Goal: Task Accomplishment & Management: Complete application form

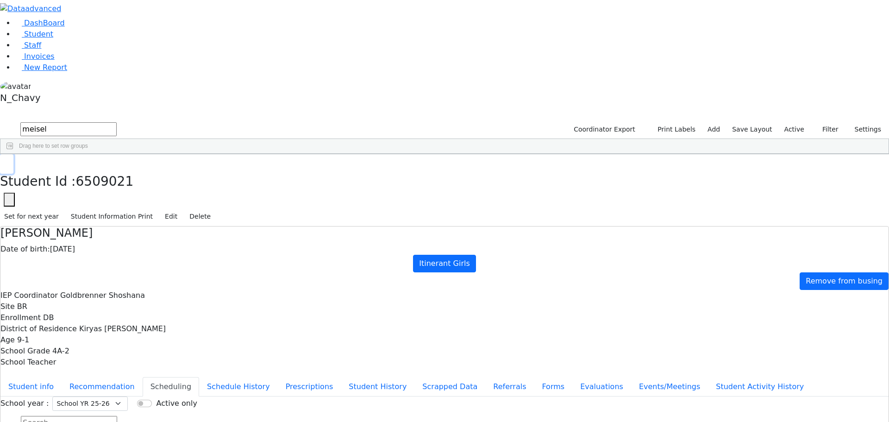
click at [9, 161] on icon "button" at bounding box center [6, 164] width 5 height 6
click at [53, 38] on link "Student" at bounding box center [34, 34] width 38 height 9
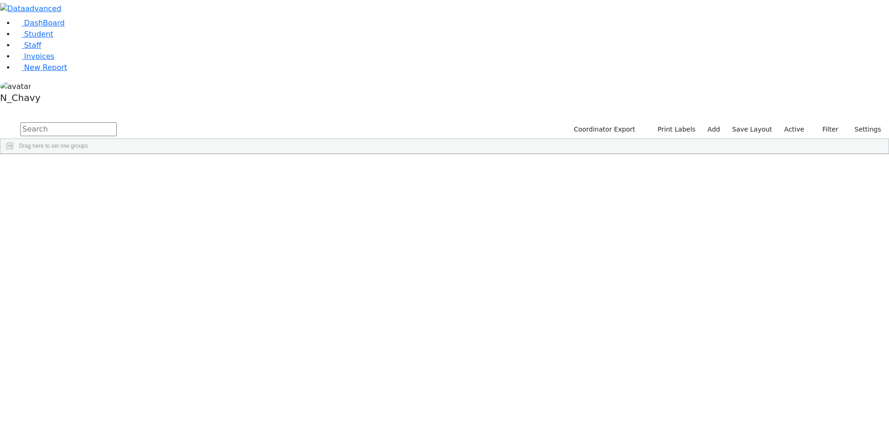
click at [117, 122] on input "text" at bounding box center [68, 129] width 96 height 14
click at [95, 169] on div "[PERSON_NAME]" at bounding box center [71, 175] width 48 height 13
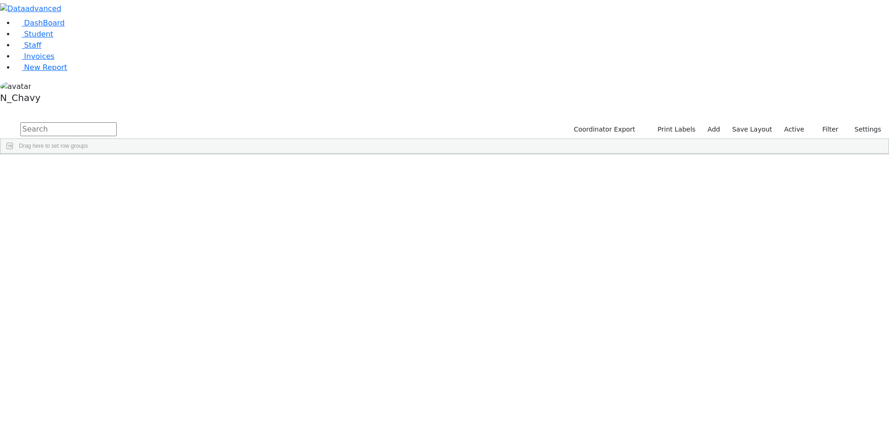
click at [95, 169] on div "[PERSON_NAME]" at bounding box center [71, 175] width 48 height 13
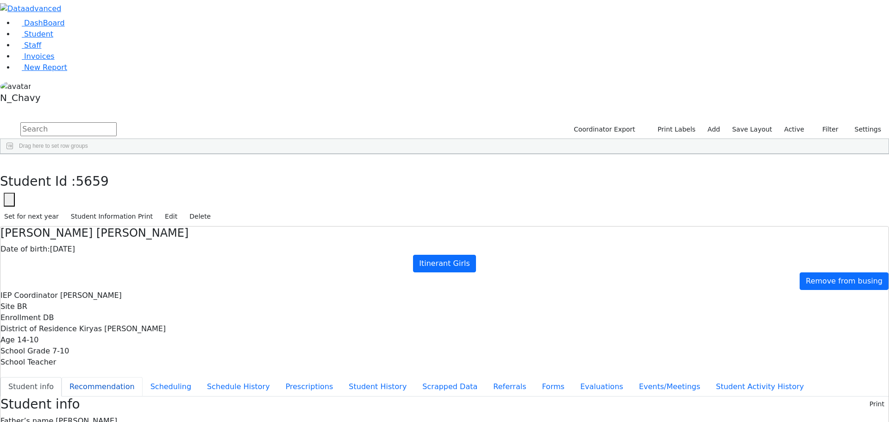
click at [143, 377] on button "Recommendation" at bounding box center [102, 386] width 81 height 19
checkbox input "true"
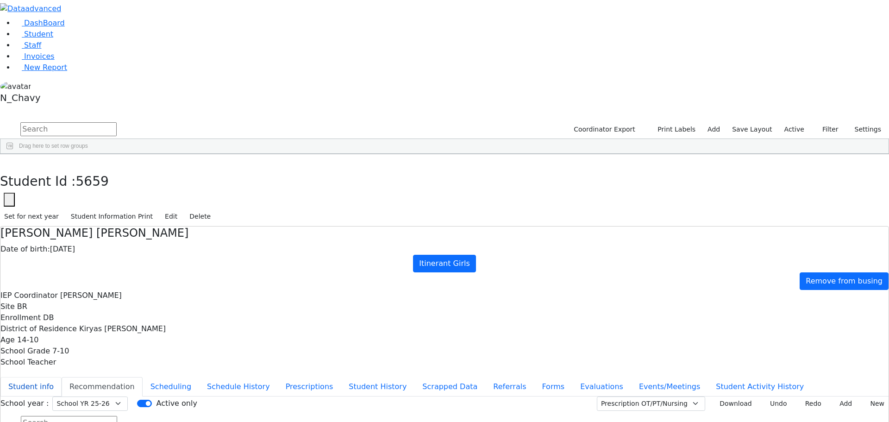
click at [62, 377] on button "Student info" at bounding box center [30, 386] width 61 height 19
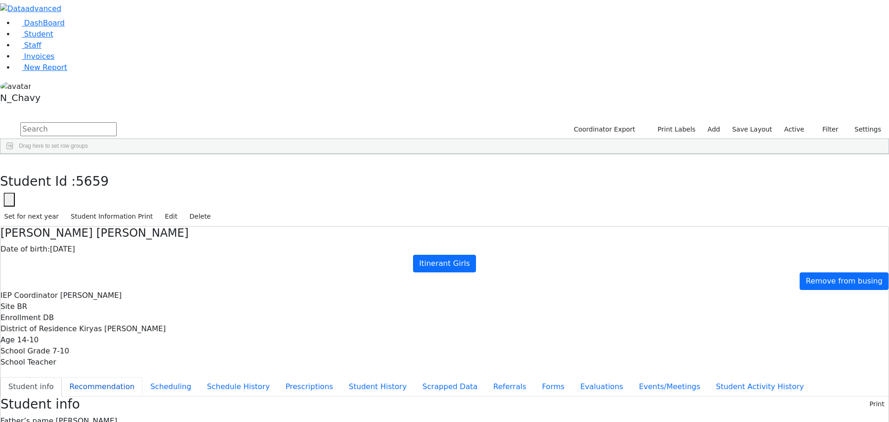
click at [143, 377] on button "Recommendation" at bounding box center [102, 386] width 81 height 19
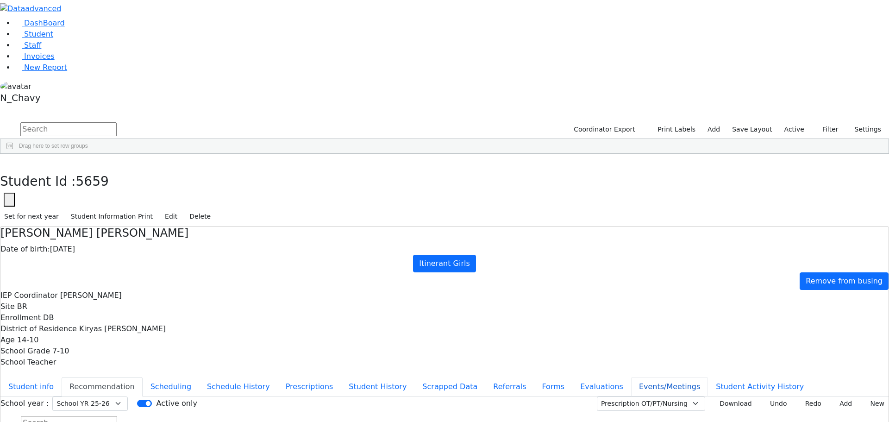
click at [631, 377] on button "Events/Meetings" at bounding box center [669, 386] width 77 height 19
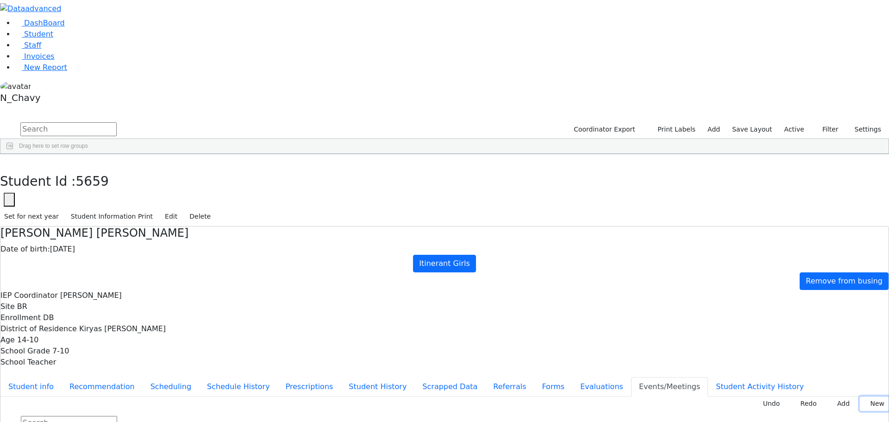
click at [863, 396] on button "New" at bounding box center [874, 403] width 29 height 14
type input "[DATE]"
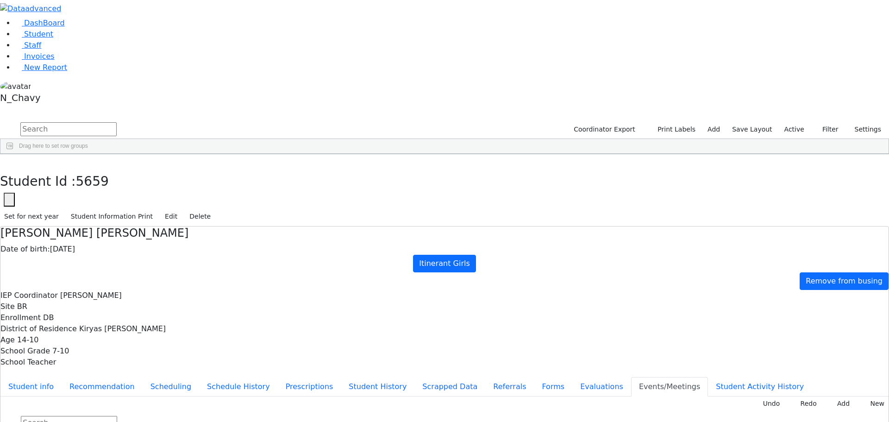
type input "Increase Vision Consult"
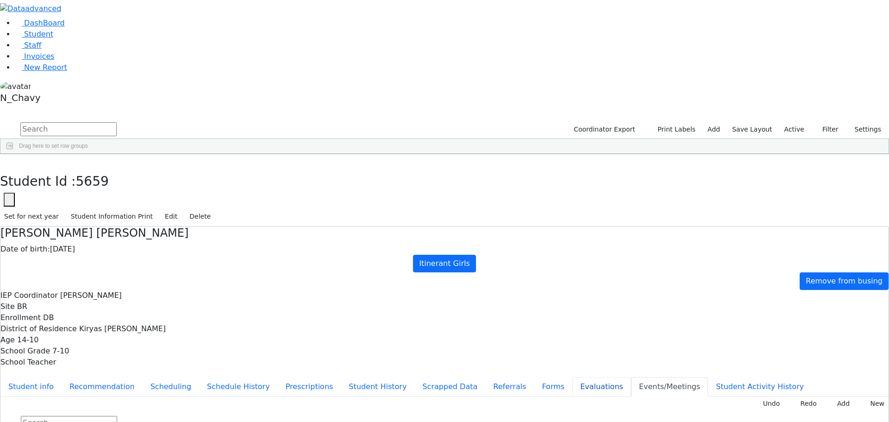
click at [572, 377] on button "Evaluations" at bounding box center [601, 386] width 59 height 19
click at [534, 377] on button "Forms" at bounding box center [553, 386] width 38 height 19
type input "[PERSON_NAME]"
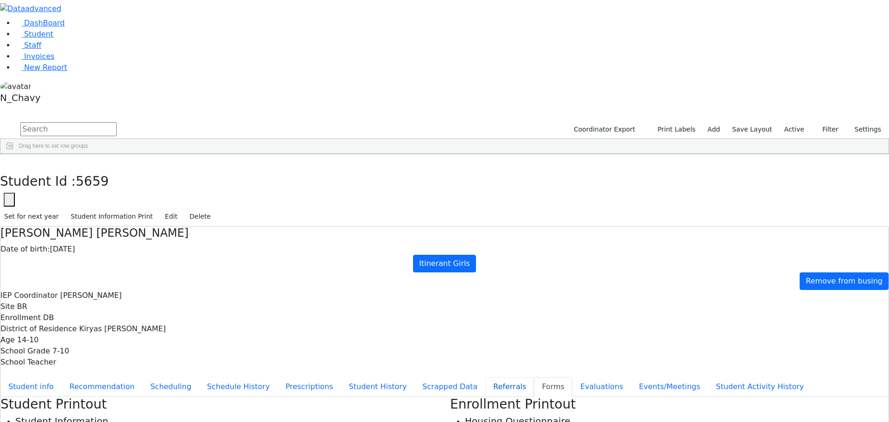
click at [485, 377] on button "Referrals" at bounding box center [509, 386] width 49 height 19
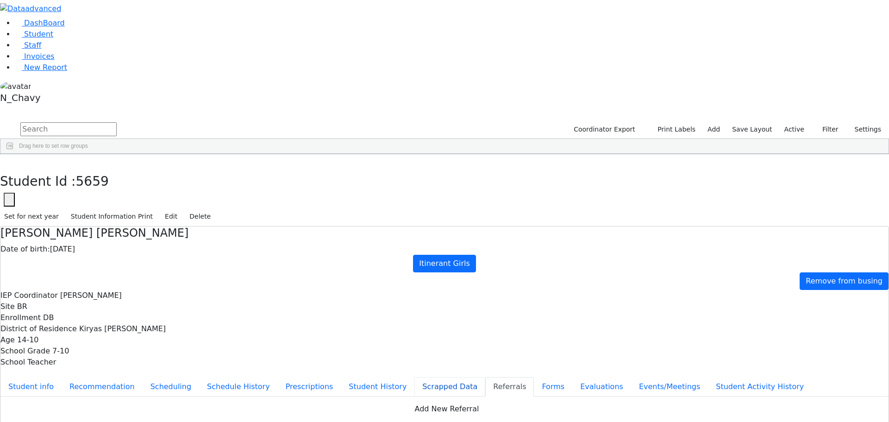
click at [414, 377] on button "Scrapped Data" at bounding box center [449, 386] width 71 height 19
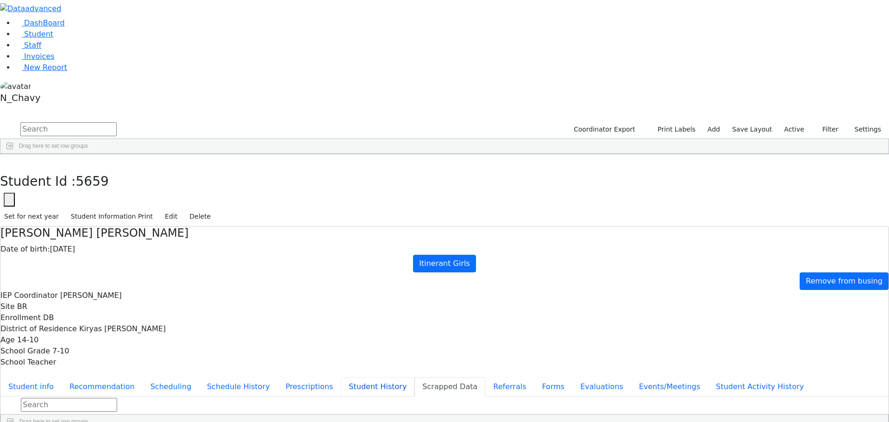
click at [341, 377] on button "Student History" at bounding box center [378, 386] width 74 height 19
click at [278, 377] on button "Prescriptions" at bounding box center [309, 386] width 63 height 19
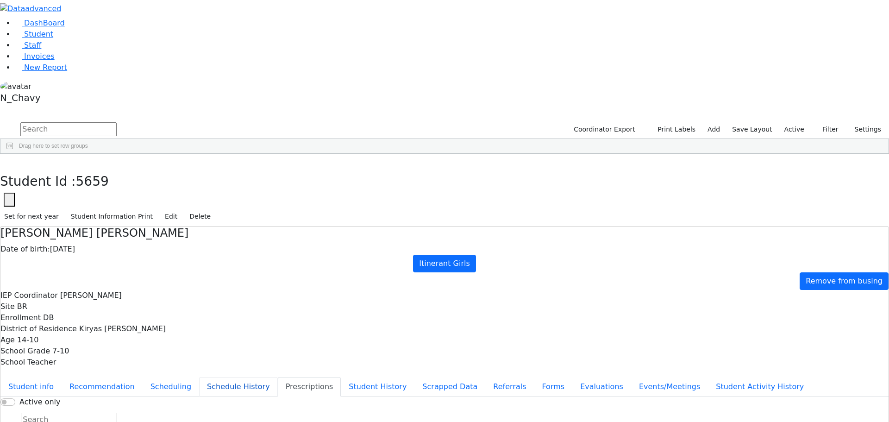
click at [239, 377] on button "Schedule History" at bounding box center [238, 386] width 79 height 19
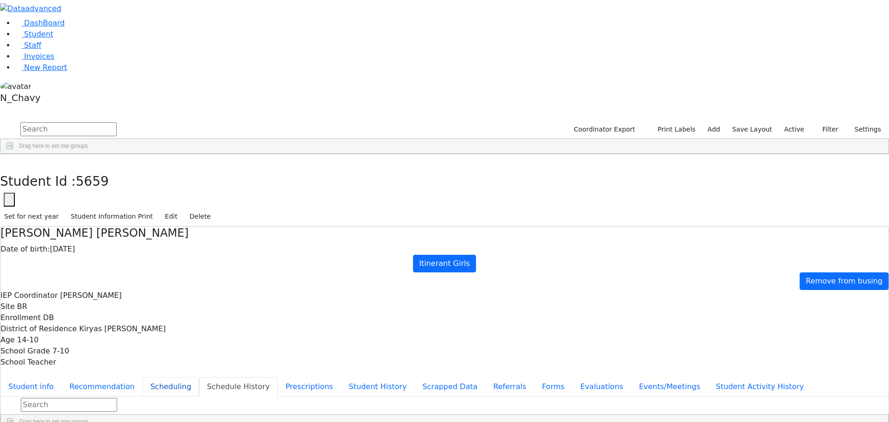
click at [199, 377] on button "Scheduling" at bounding box center [171, 386] width 56 height 19
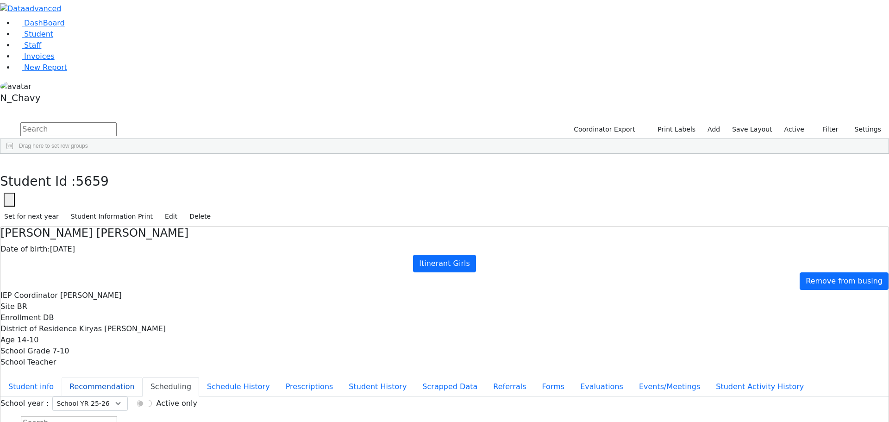
click at [143, 377] on button "Recommendation" at bounding box center [102, 386] width 81 height 19
click at [62, 377] on button "Student info" at bounding box center [30, 386] width 61 height 19
click at [143, 377] on button "Recommendation" at bounding box center [102, 386] width 81 height 19
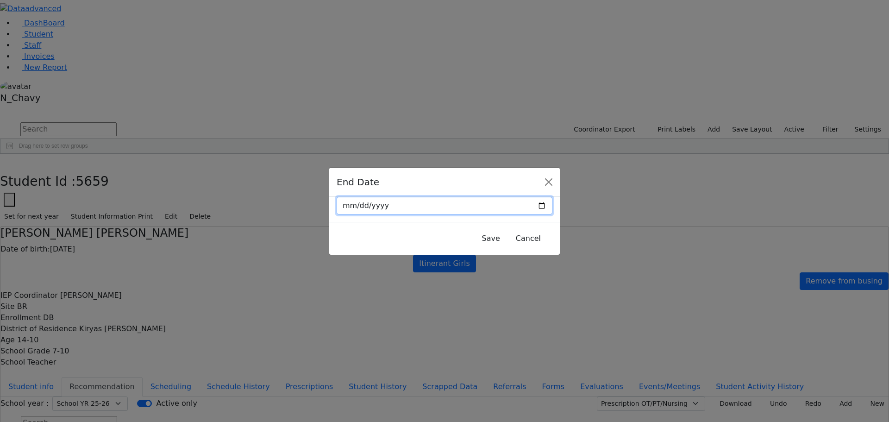
click at [519, 207] on input "date" at bounding box center [445, 206] width 216 height 18
type input "[DATE]"
click at [476, 238] on button "Save" at bounding box center [491, 239] width 30 height 18
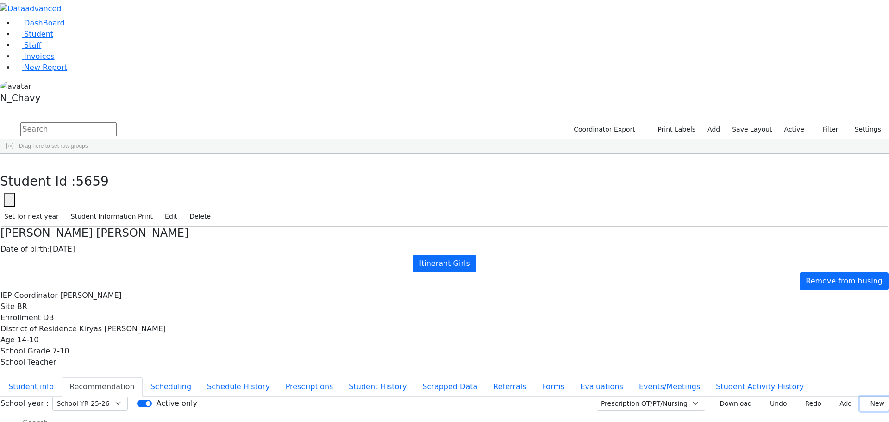
click at [862, 396] on button "New" at bounding box center [874, 403] width 29 height 14
type input "[DATE]"
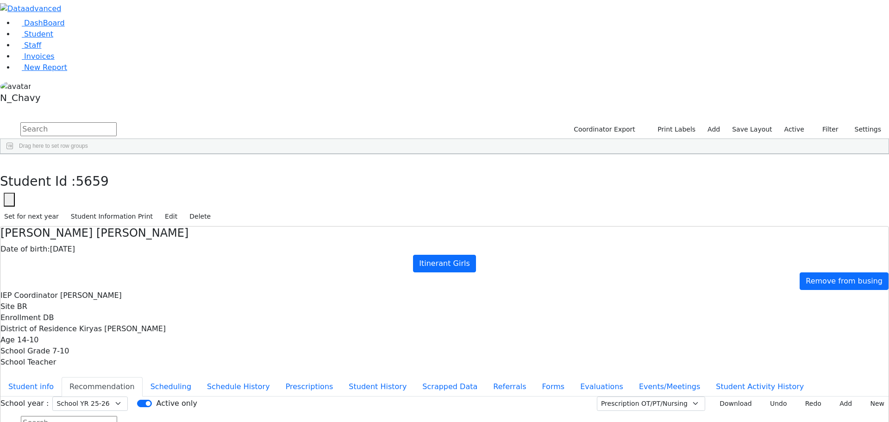
click at [199, 377] on button "Scheduling" at bounding box center [171, 386] width 56 height 19
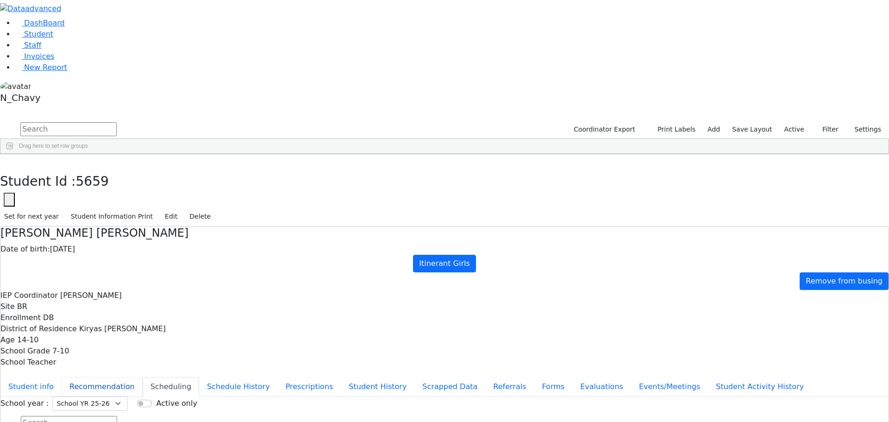
click at [143, 377] on button "Recommendation" at bounding box center [102, 386] width 81 height 19
click at [199, 377] on button "Scheduling" at bounding box center [171, 386] width 56 height 19
click at [143, 377] on button "Recommendation" at bounding box center [102, 386] width 81 height 19
click at [62, 377] on button "Student info" at bounding box center [30, 386] width 61 height 19
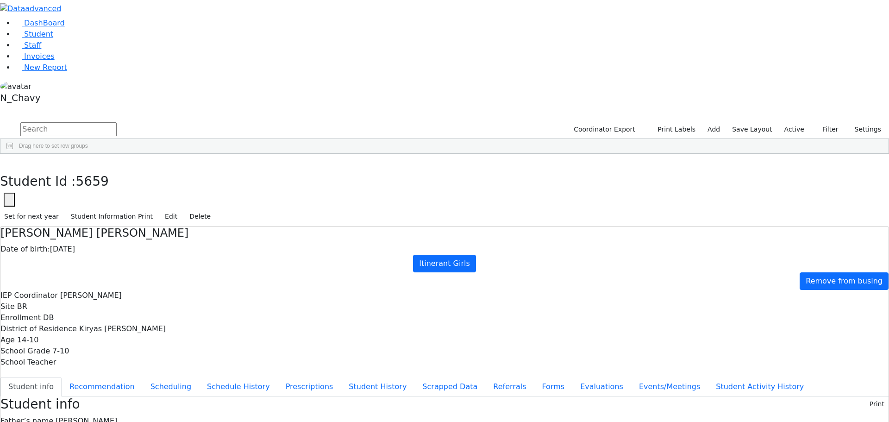
scroll to position [0, 0]
click at [143, 377] on button "Recommendation" at bounding box center [102, 386] width 81 height 19
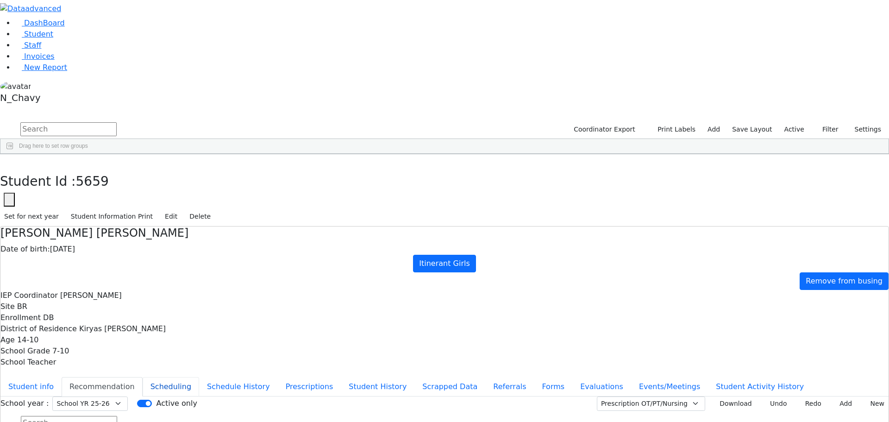
click at [199, 377] on button "Scheduling" at bounding box center [171, 386] width 56 height 19
click at [215, 377] on button "Schedule History" at bounding box center [238, 386] width 79 height 19
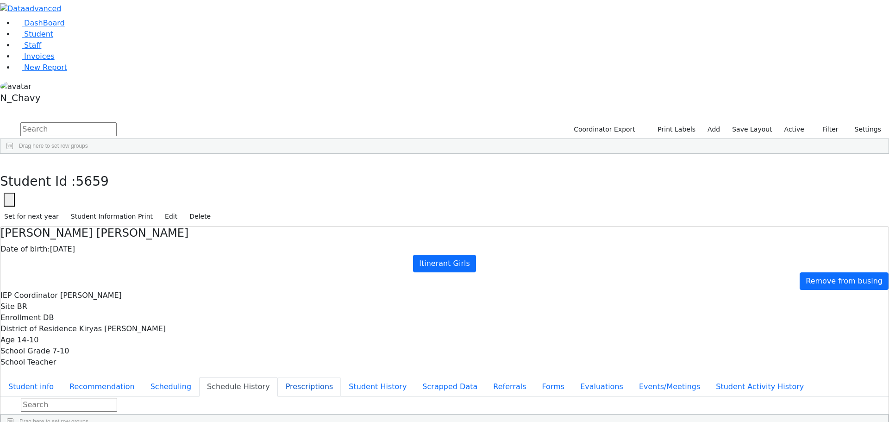
click at [278, 377] on button "Prescriptions" at bounding box center [309, 386] width 63 height 19
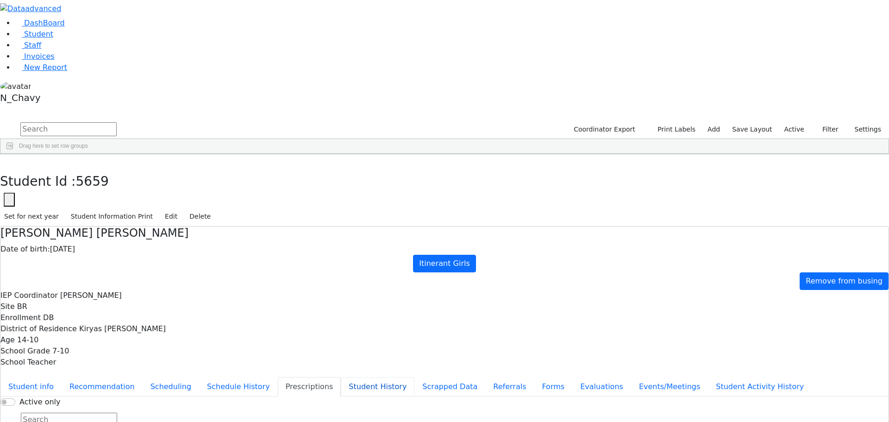
click at [341, 377] on button "Student History" at bounding box center [378, 386] width 74 height 19
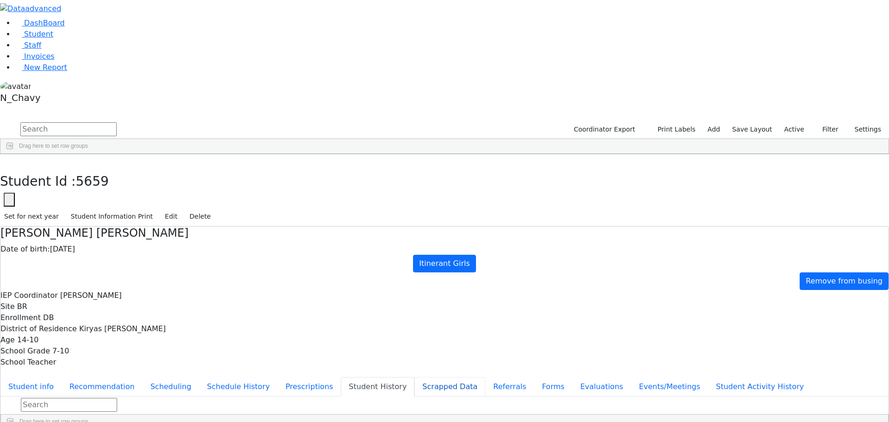
click at [414, 377] on button "Scrapped Data" at bounding box center [449, 386] width 71 height 19
click at [485, 377] on button "Referrals" at bounding box center [509, 386] width 49 height 19
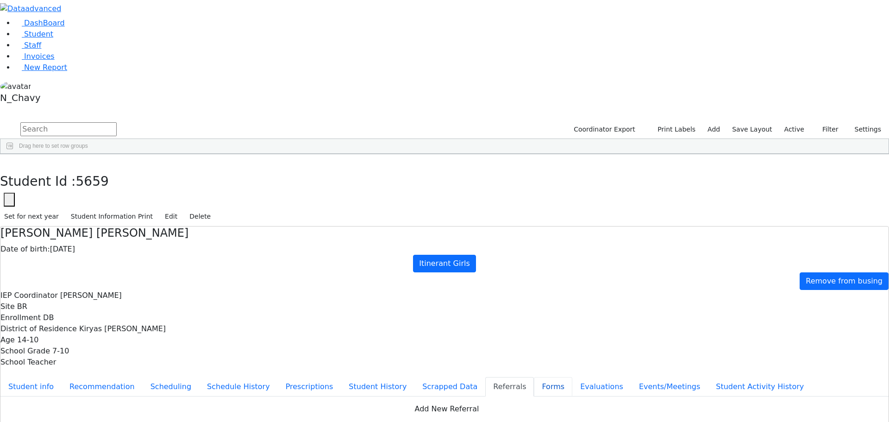
click at [534, 377] on button "Forms" at bounding box center [553, 386] width 38 height 19
type input "[PERSON_NAME]"
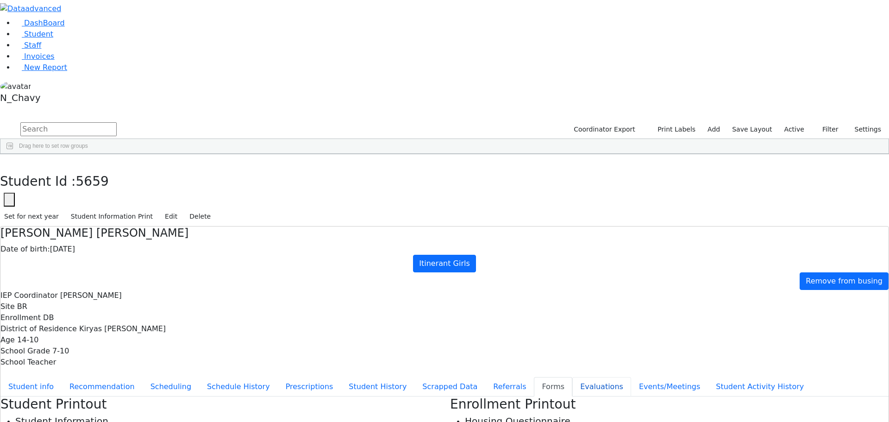
click at [572, 377] on button "Evaluations" at bounding box center [601, 386] width 59 height 19
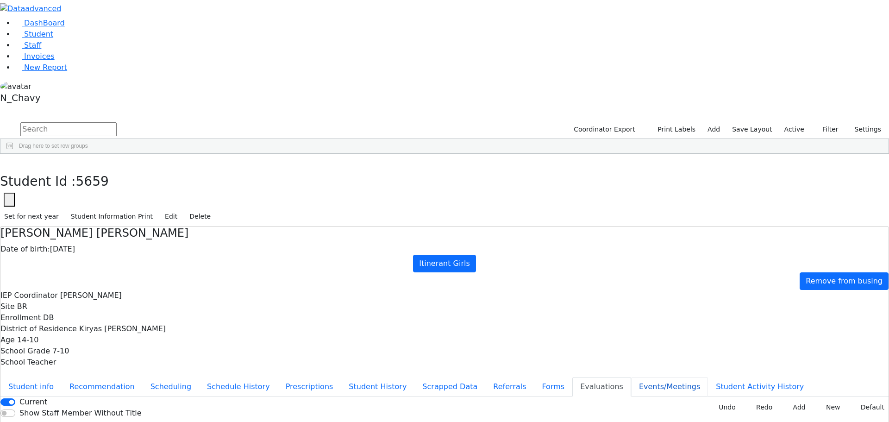
click at [631, 377] on button "Events/Meetings" at bounding box center [669, 386] width 77 height 19
click at [62, 377] on button "Student info" at bounding box center [30, 386] width 61 height 19
click at [13, 154] on button "button" at bounding box center [6, 163] width 13 height 19
click at [110, 182] on div "Adler" at bounding box center [83, 188] width 54 height 13
click at [110, 195] on div "Aker" at bounding box center [83, 201] width 54 height 13
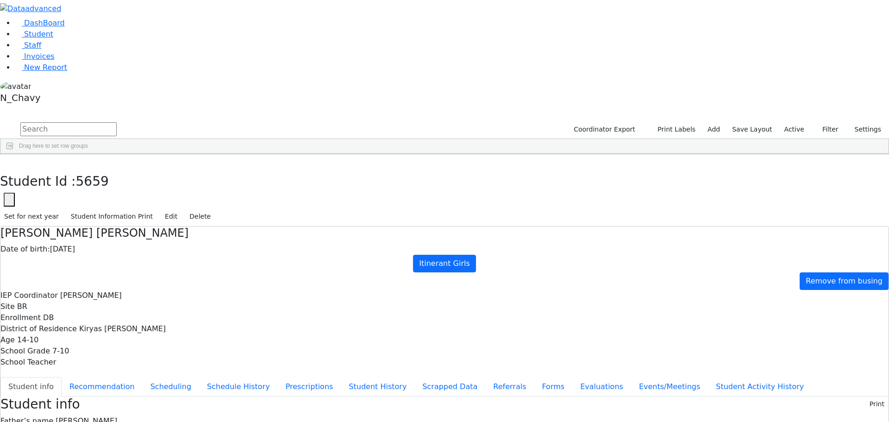
click at [110, 208] on div "Aker" at bounding box center [83, 214] width 54 height 13
click at [110, 221] on div "Anshin" at bounding box center [83, 227] width 54 height 13
click at [110, 234] on div "Appel" at bounding box center [83, 240] width 54 height 13
click at [110, 247] on div "Appel" at bounding box center [83, 253] width 54 height 13
click at [110, 260] on div "Appel" at bounding box center [83, 266] width 54 height 13
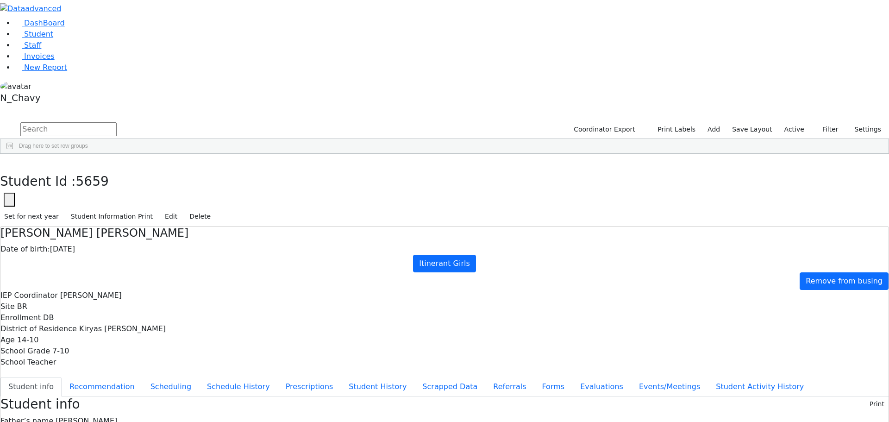
click at [110, 273] on div "Appel" at bounding box center [83, 279] width 54 height 13
click at [56, 247] on div "6511182" at bounding box center [27, 253] width 55 height 13
click at [56, 221] on div "6509744" at bounding box center [27, 227] width 55 height 13
click at [56, 195] on div "6505925" at bounding box center [27, 201] width 55 height 13
click at [110, 169] on div "[PERSON_NAME]" at bounding box center [83, 175] width 54 height 13
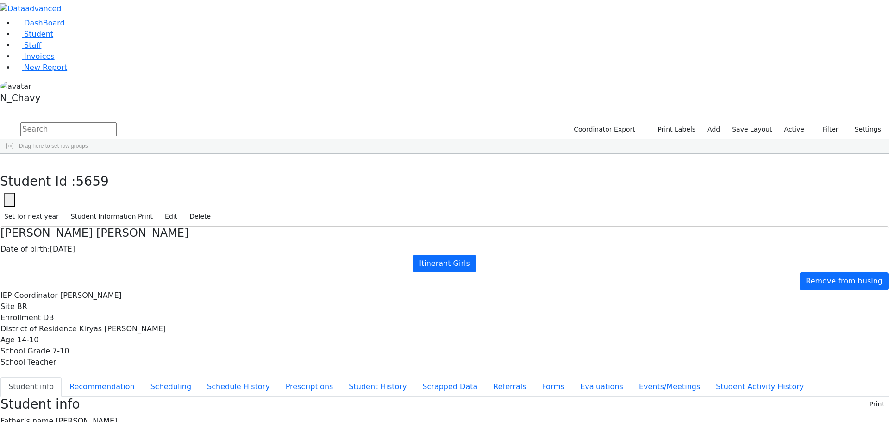
click at [110, 195] on div "Aker" at bounding box center [83, 201] width 54 height 13
click at [110, 221] on div "Anshin" at bounding box center [83, 227] width 54 height 13
click at [110, 247] on div "Appel" at bounding box center [83, 253] width 54 height 13
click at [110, 273] on div "Appel" at bounding box center [83, 279] width 54 height 13
click at [110, 299] on div "[DEMOGRAPHIC_DATA]" at bounding box center [83, 305] width 54 height 13
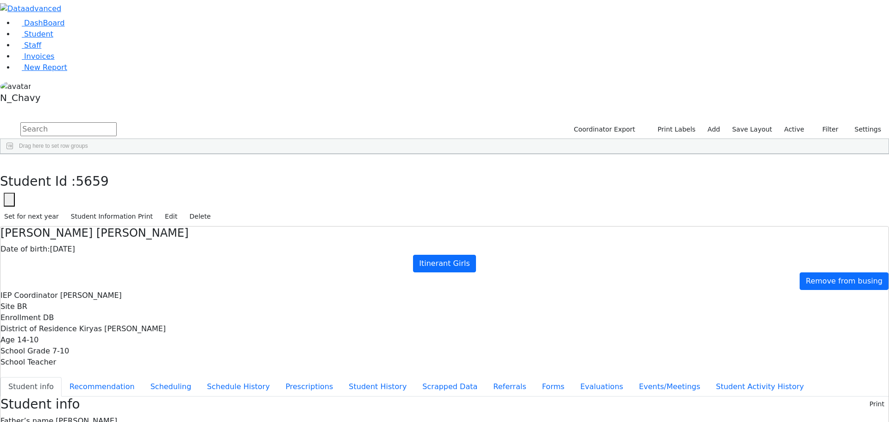
click at [110, 325] on div "[DEMOGRAPHIC_DATA]" at bounding box center [83, 331] width 54 height 13
click at [110, 350] on div "Bando" at bounding box center [83, 356] width 54 height 13
click at [110, 376] on div "Berger" at bounding box center [83, 382] width 54 height 13
click at [110, 402] on div "Berger" at bounding box center [83, 408] width 54 height 13
drag, startPoint x: 191, startPoint y: 344, endPoint x: 191, endPoint y: 350, distance: 6.0
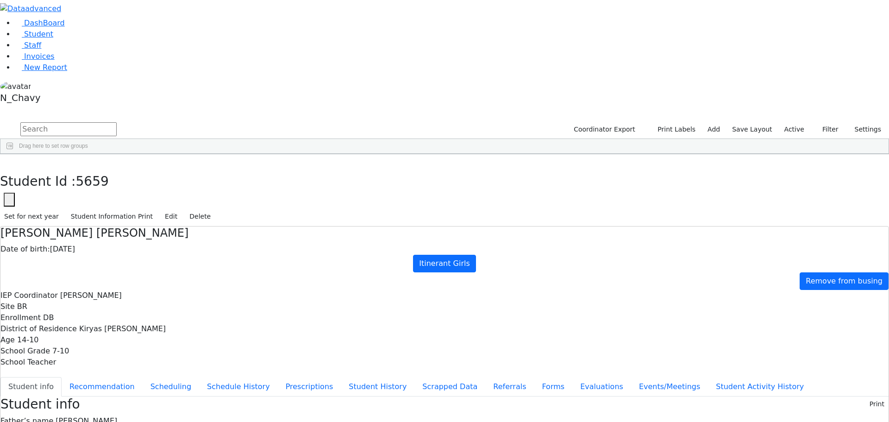
scroll to position [139, 0]
click at [110, 393] on div "Blum" at bounding box center [83, 399] width 54 height 13
click at [110, 419] on div "Brach" at bounding box center [83, 425] width 54 height 13
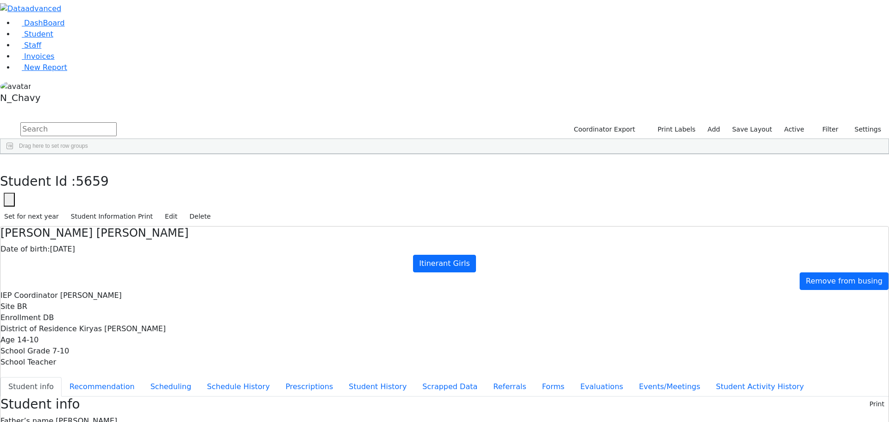
scroll to position [278, 0]
click at [110, 358] on div "Brauner" at bounding box center [83, 364] width 54 height 13
click at [110, 384] on div "Breuer" at bounding box center [83, 390] width 54 height 13
click at [110, 410] on div "Breuer" at bounding box center [83, 416] width 54 height 13
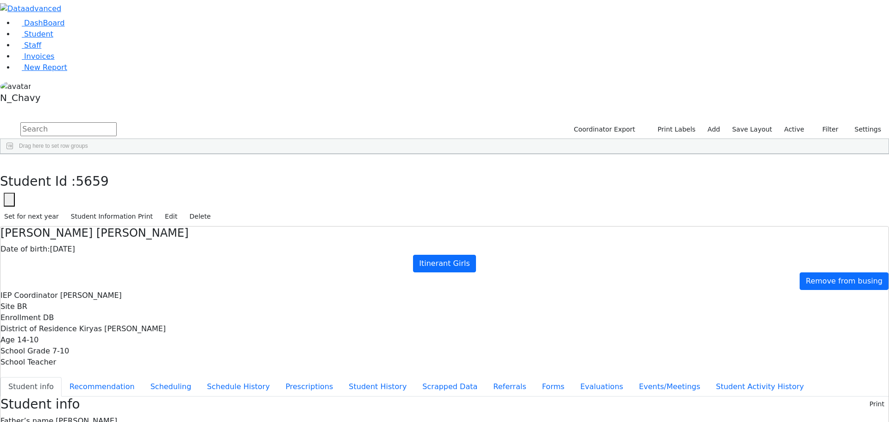
click at [110, 169] on div "[PERSON_NAME]" at bounding box center [83, 175] width 54 height 13
click at [12, 107] on button "button" at bounding box center [6, 110] width 12 height 6
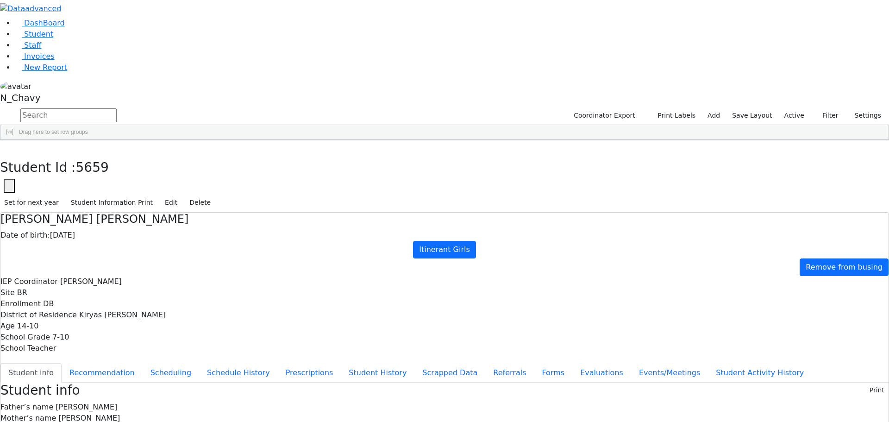
click at [0, 0] on button "button" at bounding box center [0, 0] width 0 height 0
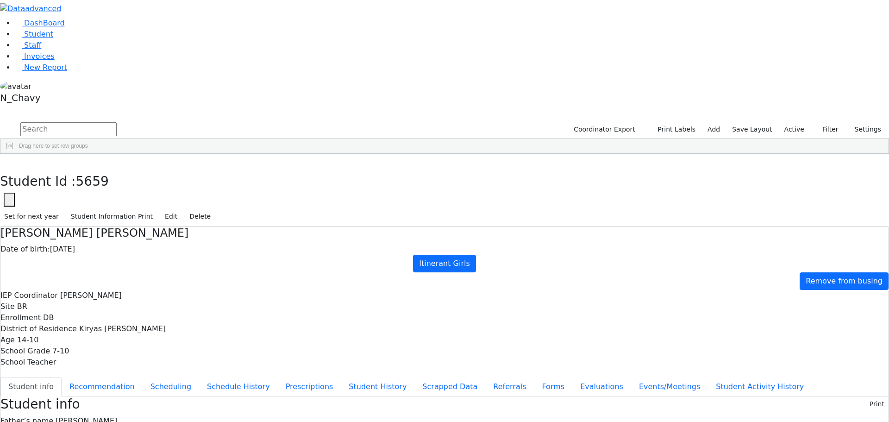
click at [117, 122] on input "text" at bounding box center [68, 129] width 96 height 14
type input "loeb"
click at [110, 195] on div "Loeb" at bounding box center [83, 201] width 54 height 13
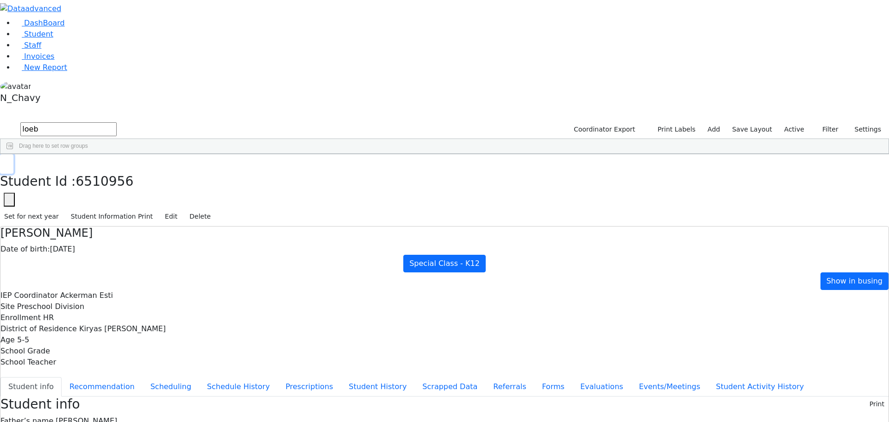
drag, startPoint x: 175, startPoint y: 12, endPoint x: 187, endPoint y: 9, distance: 11.9
click at [9, 161] on icon "button" at bounding box center [6, 164] width 5 height 6
click at [794, 122] on label "Active" at bounding box center [794, 129] width 28 height 14
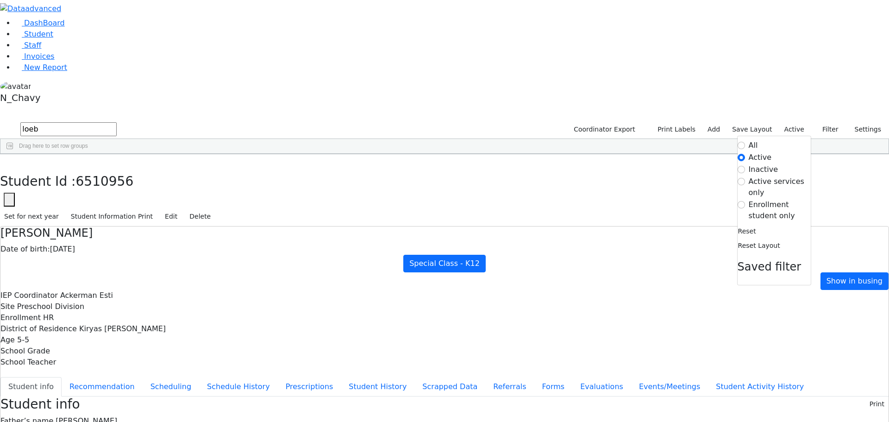
click at [772, 199] on label "Enrollment student only" at bounding box center [780, 210] width 62 height 22
click at [745, 201] on input "Enrollment student only" at bounding box center [741, 204] width 7 height 7
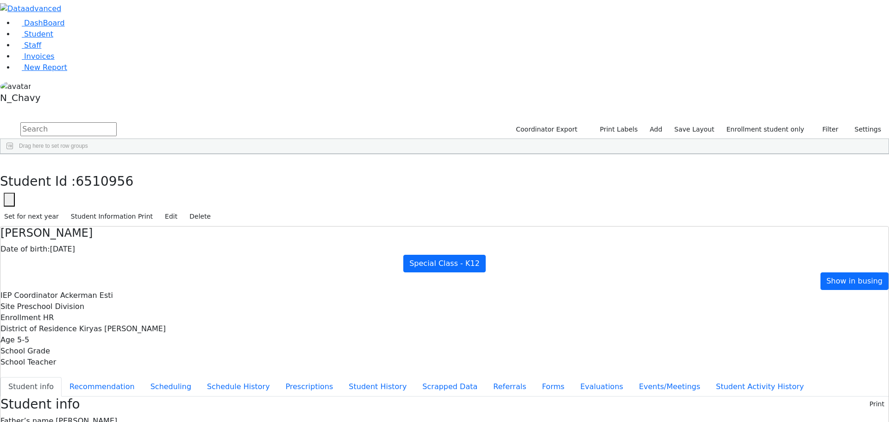
click at [95, 350] on div "Feldman" at bounding box center [71, 356] width 48 height 13
click at [572, 377] on button "Evaluations" at bounding box center [601, 386] width 59 height 19
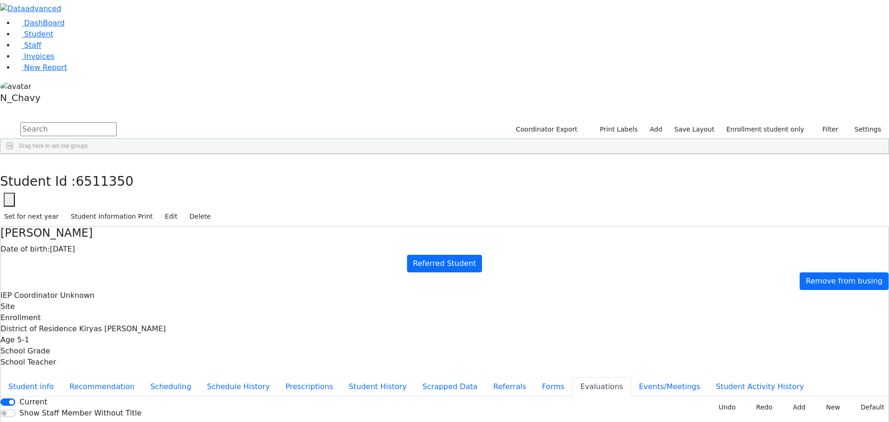
type input "re"
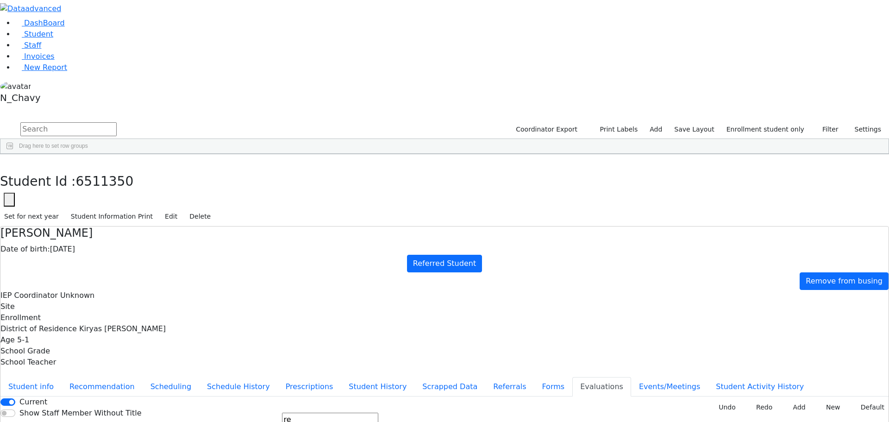
type input "re"
type input "[DATE]"
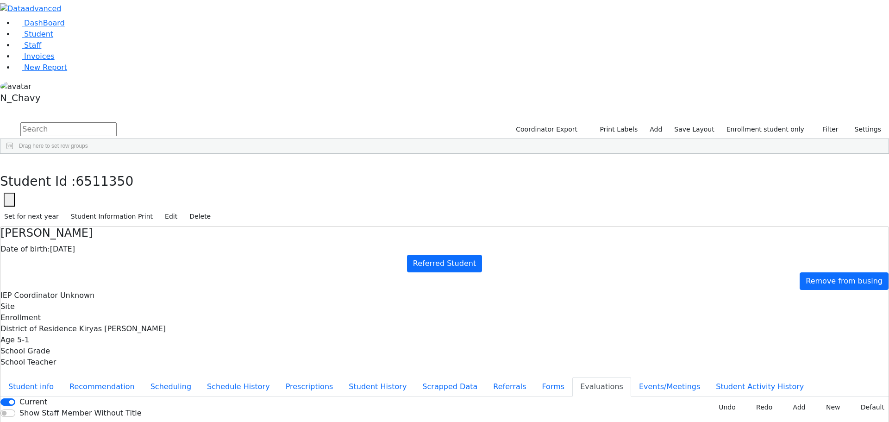
type input "[DATE]"
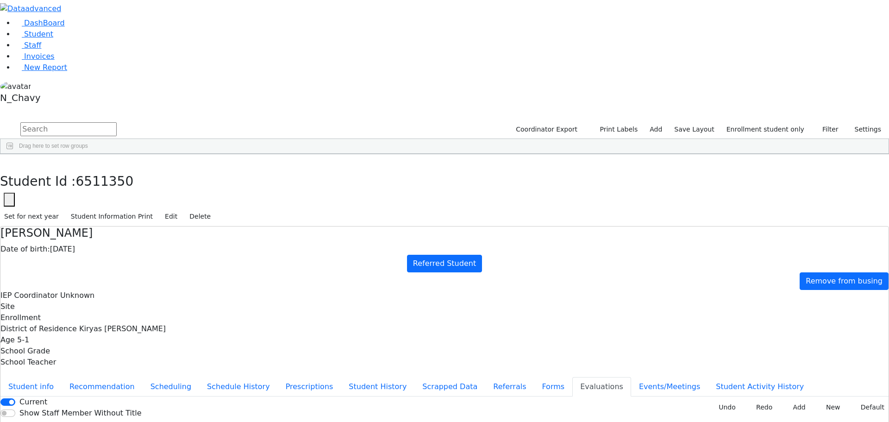
click at [534, 377] on button "Forms" at bounding box center [553, 386] width 38 height 19
type input "[PERSON_NAME]"
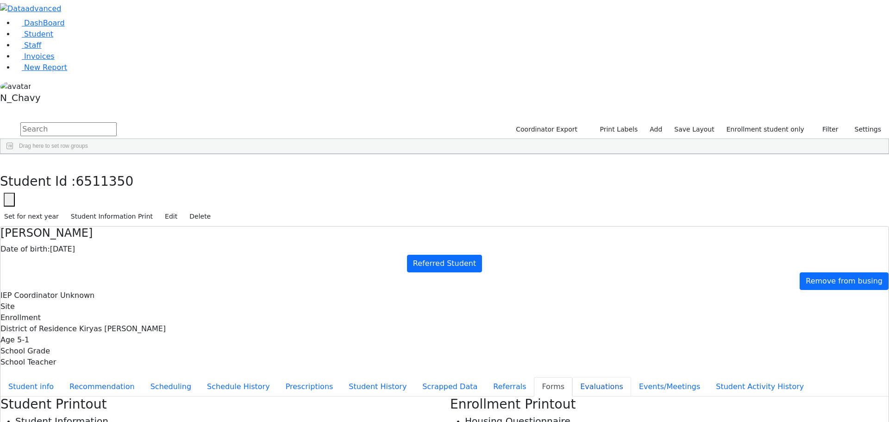
click at [572, 377] on button "Evaluations" at bounding box center [601, 386] width 59 height 19
